Goal: Find specific page/section: Find specific page/section

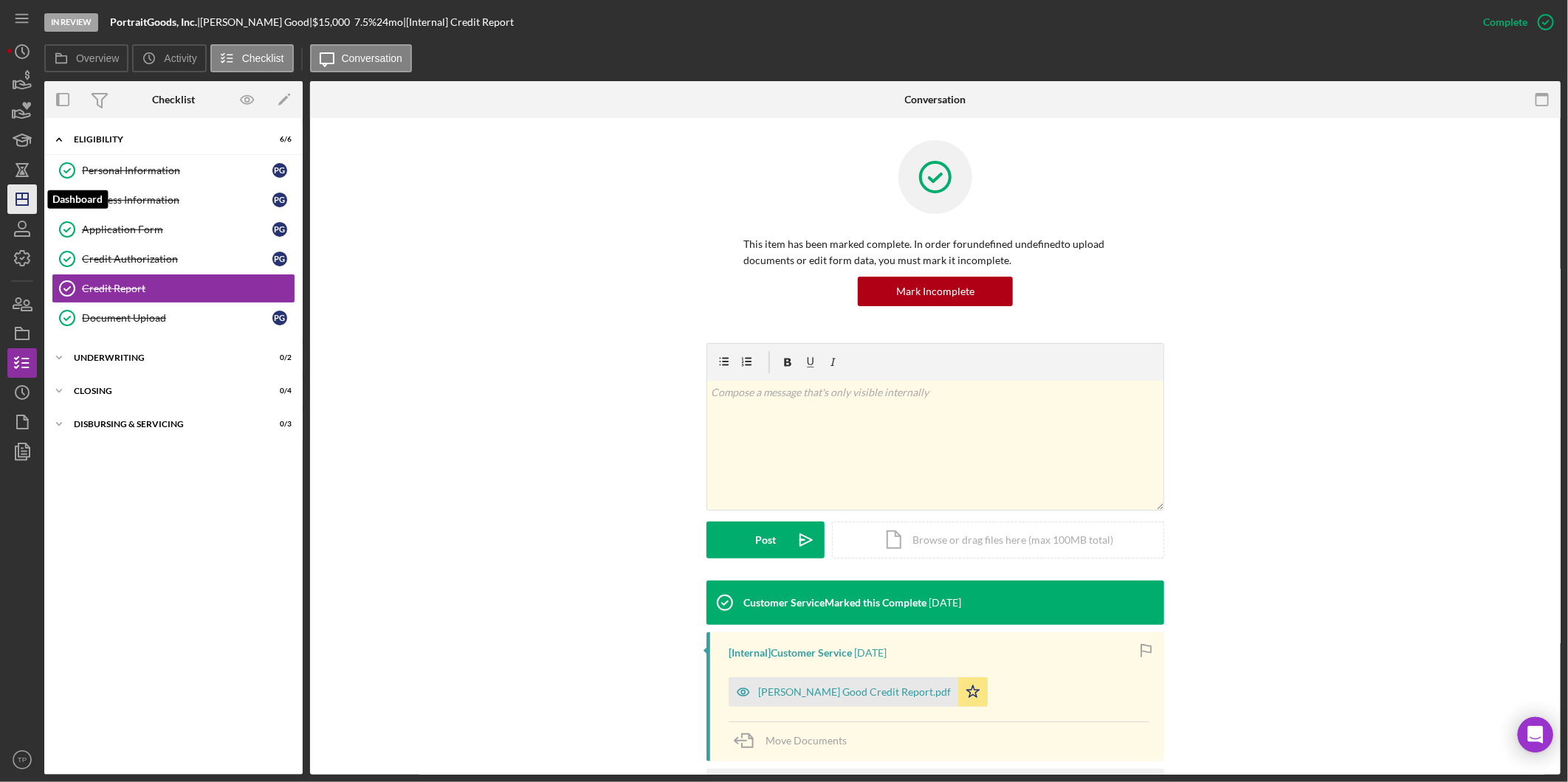
click at [13, 185] on icon "Icon/Dashboard" at bounding box center [22, 198] width 37 height 37
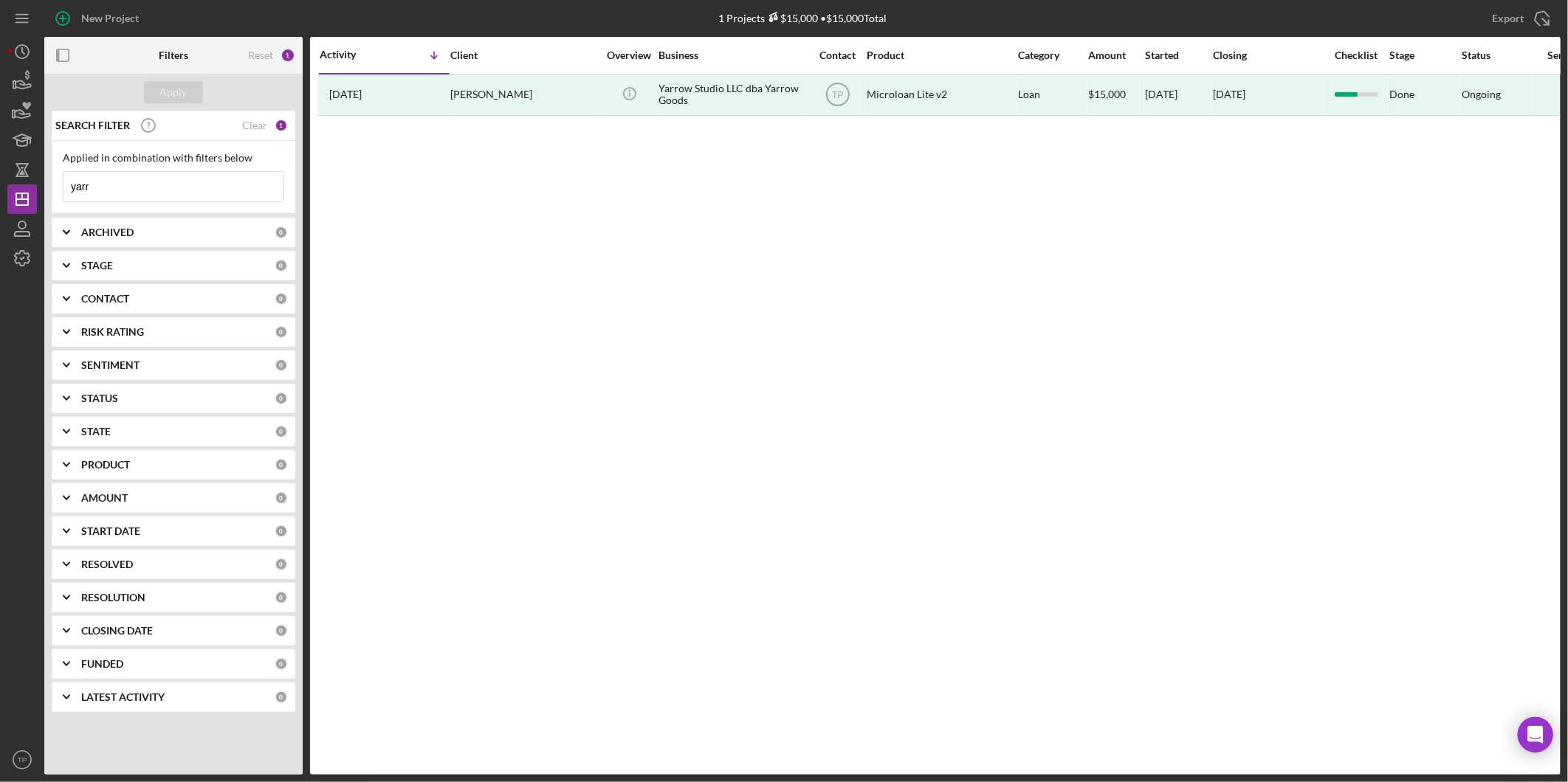
click at [150, 186] on input "yarr" at bounding box center [173, 186] width 220 height 29
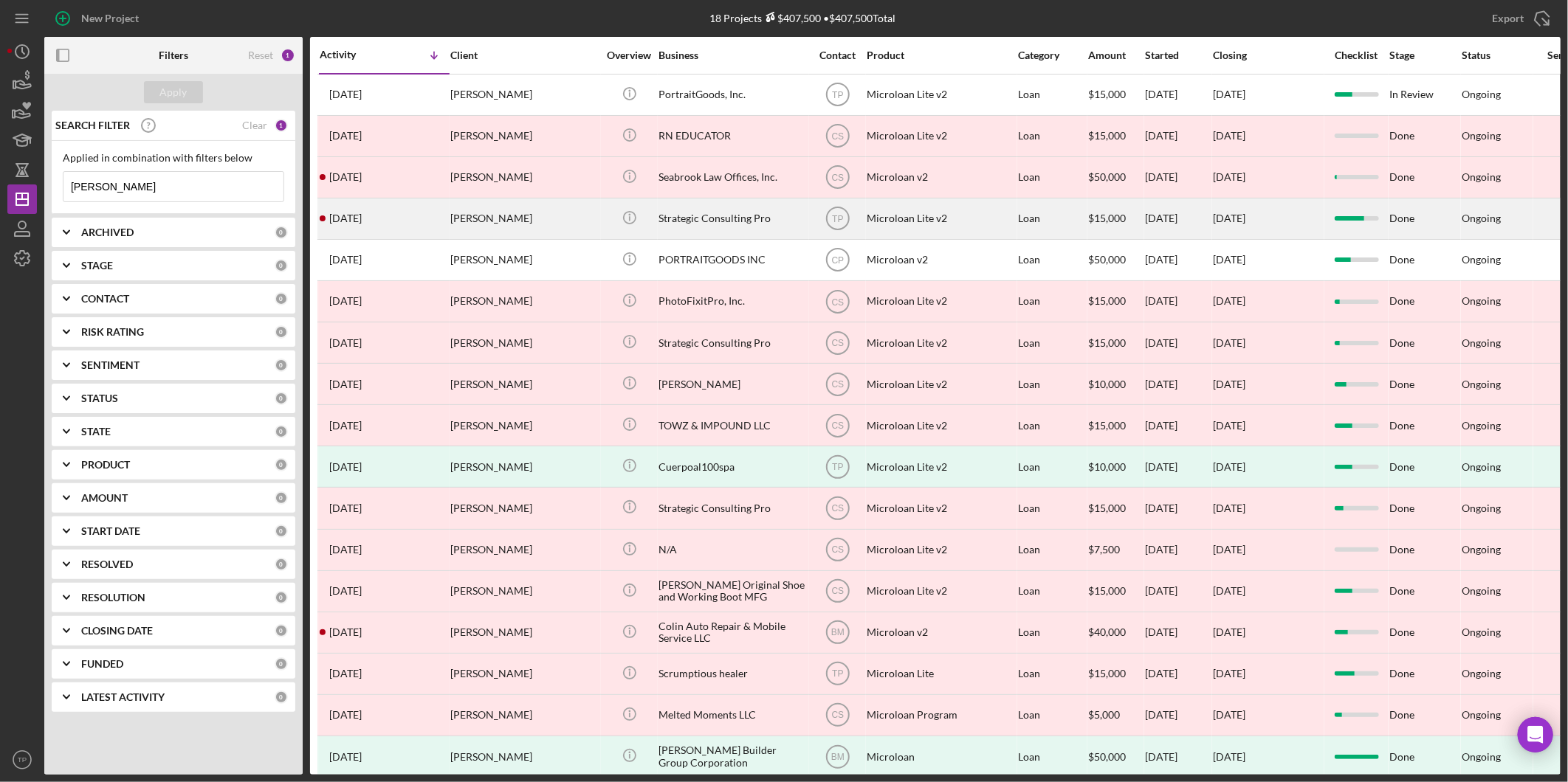
type input "paul"
click at [690, 224] on div "Strategic Consulting Pro" at bounding box center [732, 218] width 147 height 39
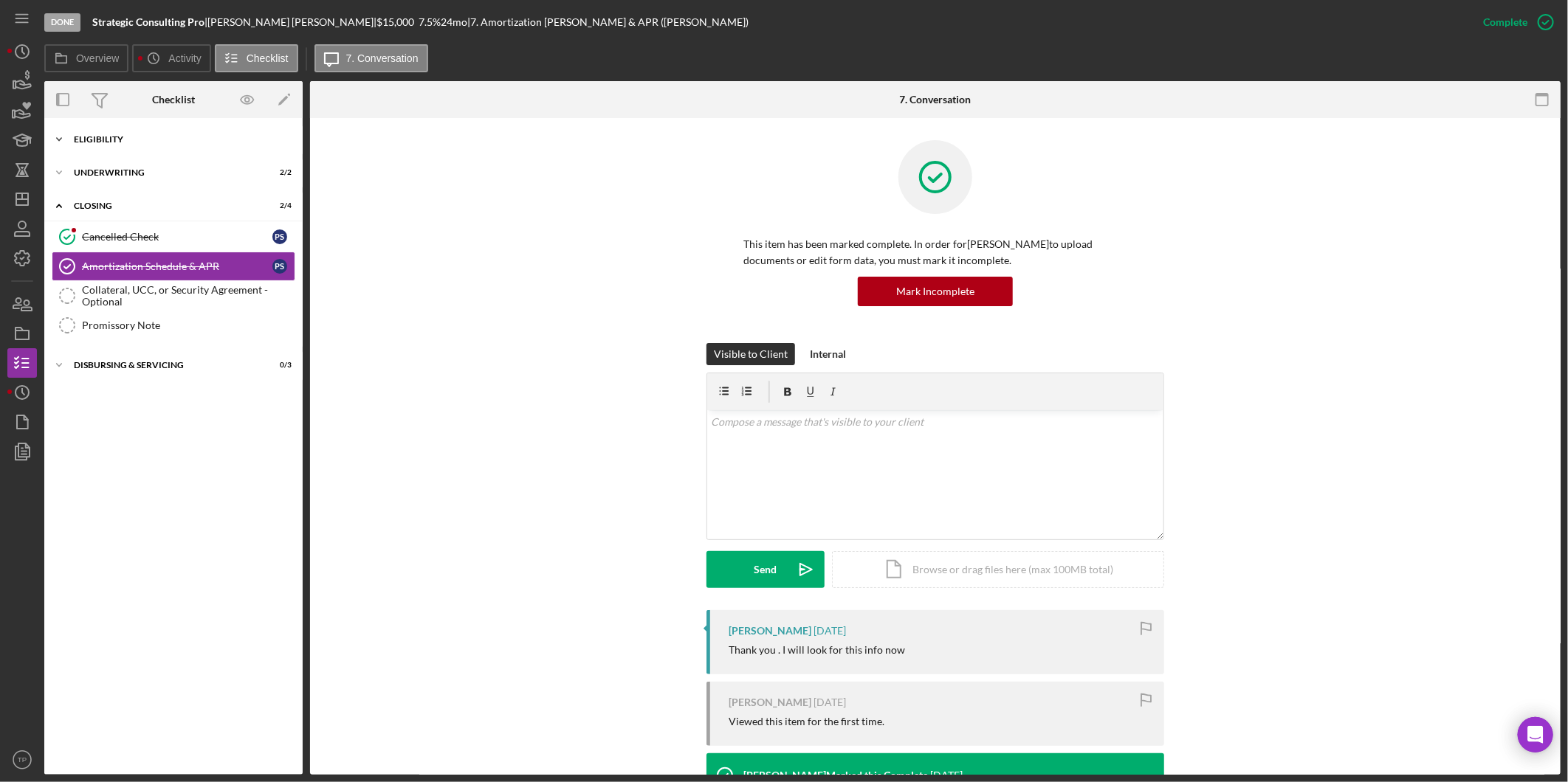
click at [160, 138] on div "Eligibility" at bounding box center [179, 139] width 211 height 8
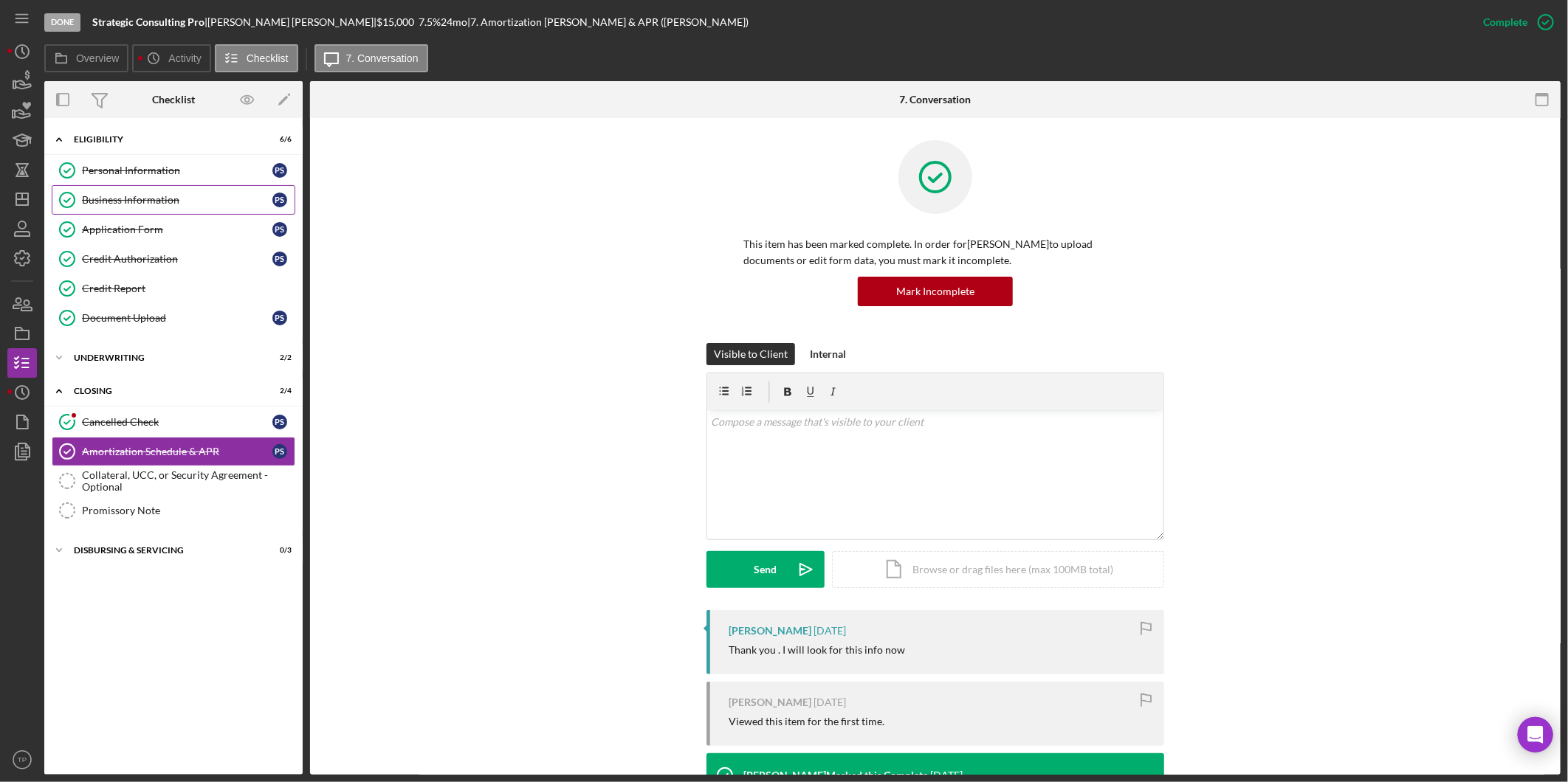
click at [165, 212] on link "Business Information Business Information P S" at bounding box center [174, 199] width 244 height 29
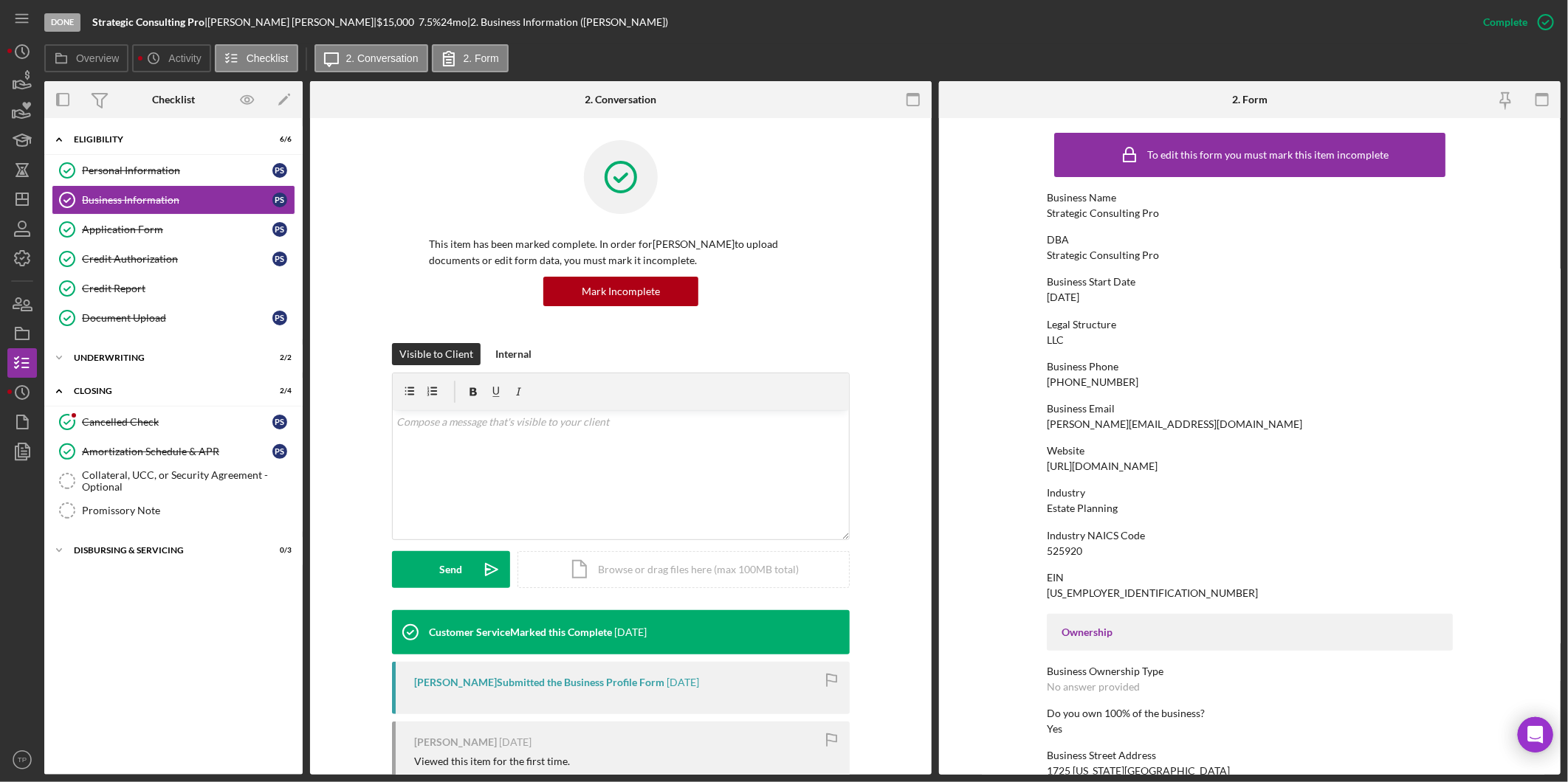
click at [1160, 424] on div "paul@strategicconsultingpro.com" at bounding box center [1174, 424] width 255 height 12
click at [1160, 426] on div "paul@strategicconsultingpro.com" at bounding box center [1174, 424] width 255 height 12
copy div "paul@strategicconsultingpro.com"
